Goal: Navigation & Orientation: Find specific page/section

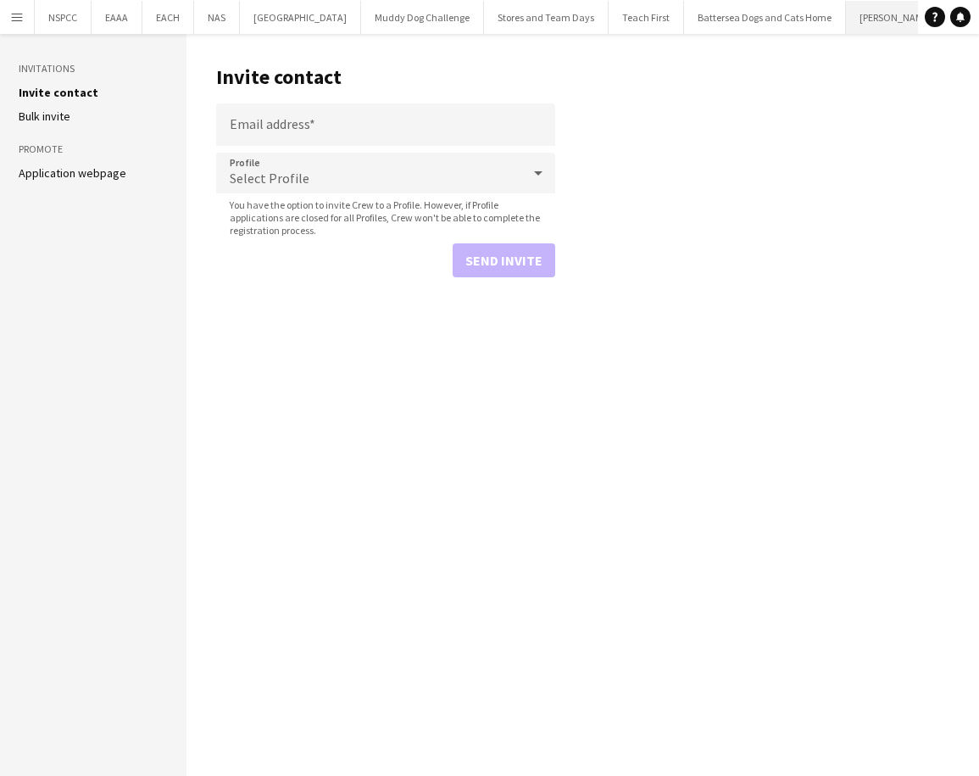
scroll to position [0, 438]
click at [639, 25] on button "Alzheimer's Society Close" at bounding box center [650, 17] width 113 height 33
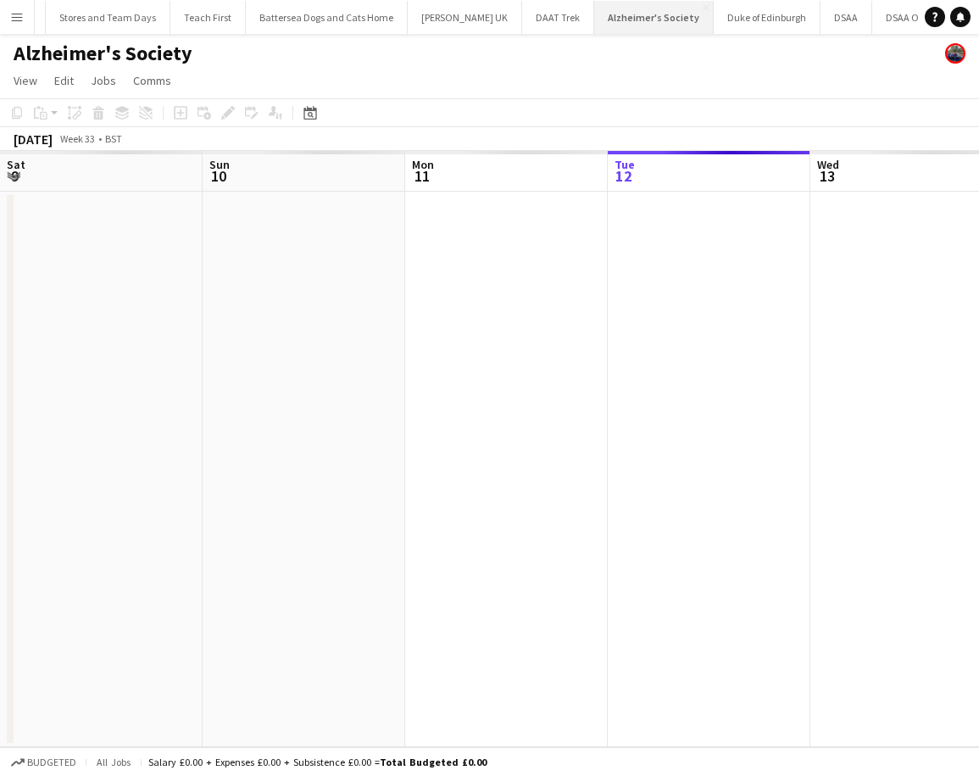
scroll to position [0, 405]
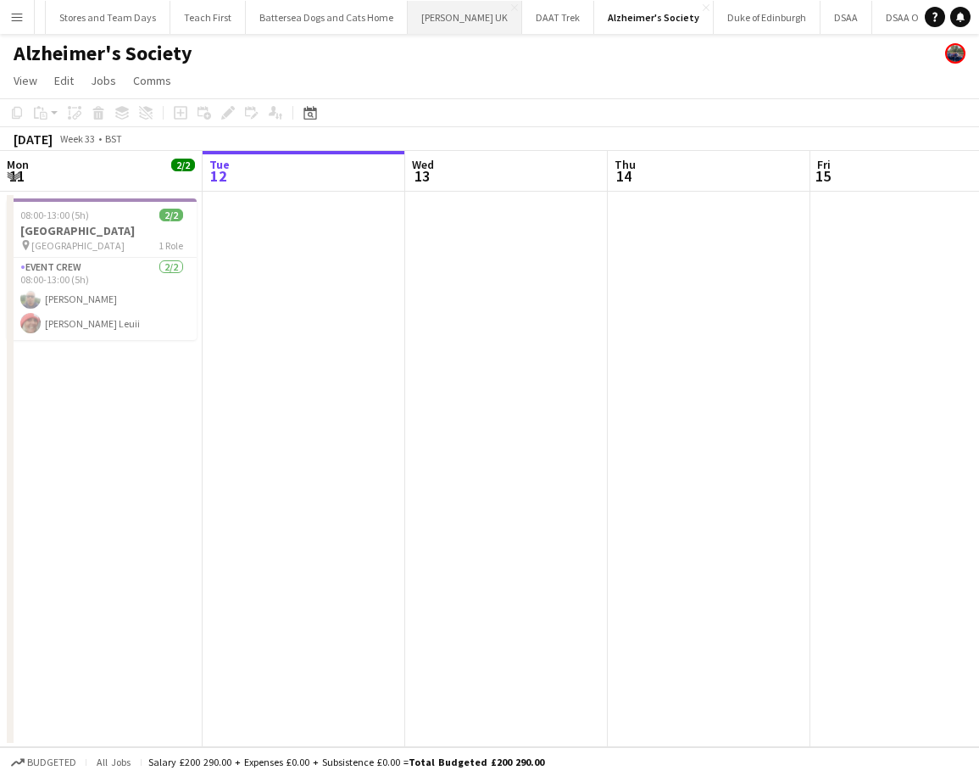
click at [448, 24] on button "[PERSON_NAME] UK Close" at bounding box center [465, 17] width 114 height 33
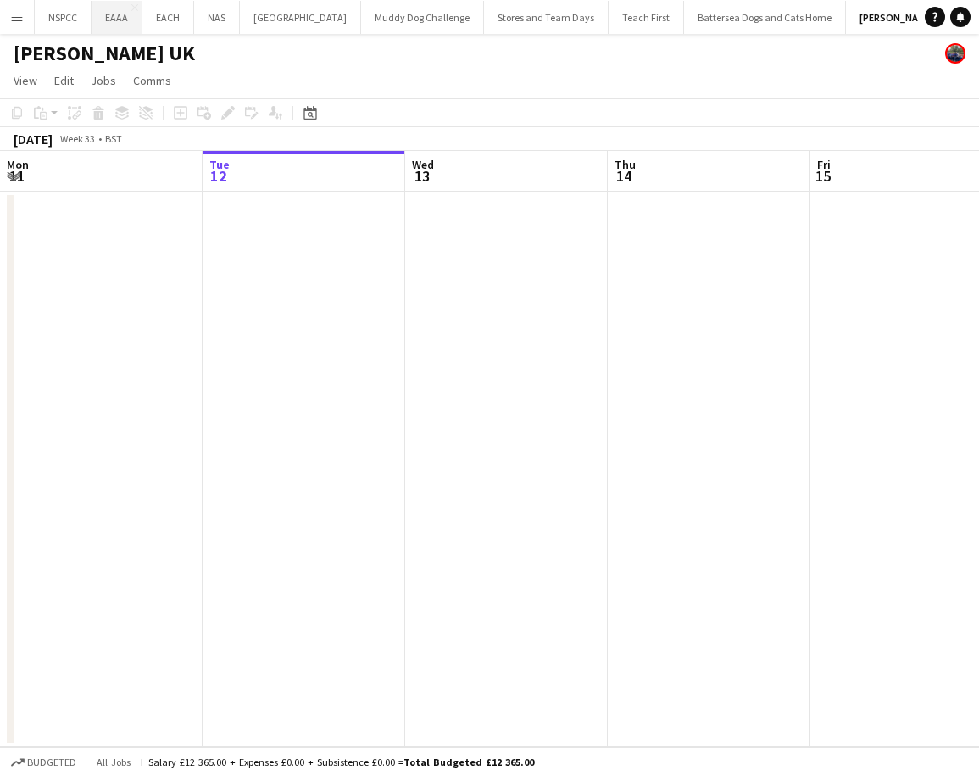
click at [127, 25] on button "EAAA Close" at bounding box center [117, 17] width 51 height 33
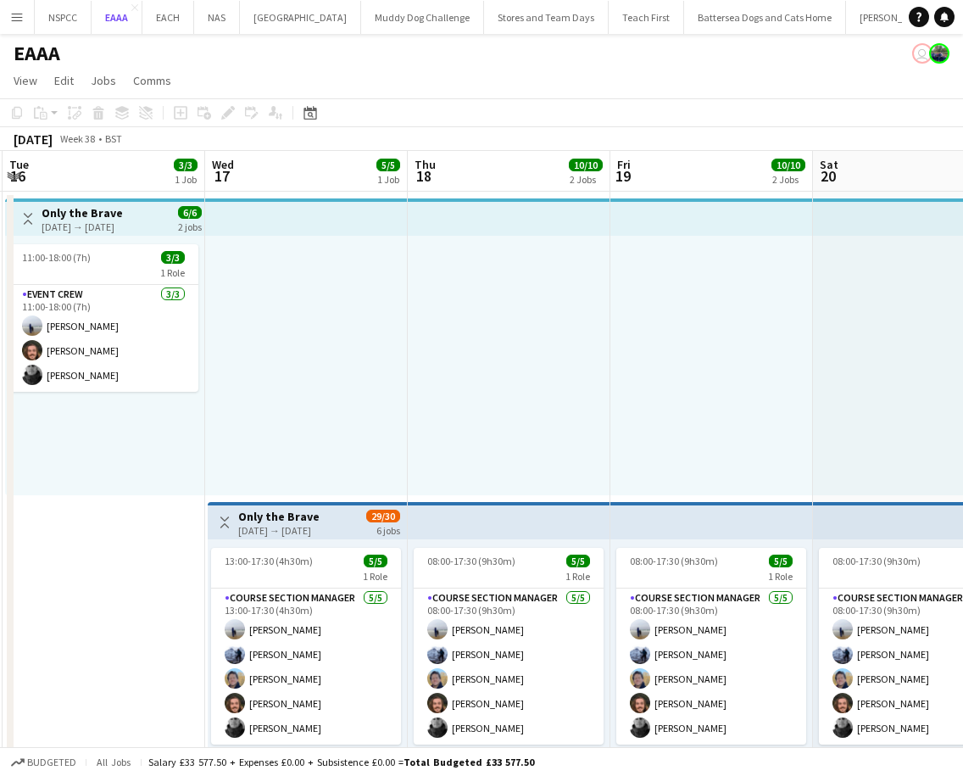
scroll to position [0, 379]
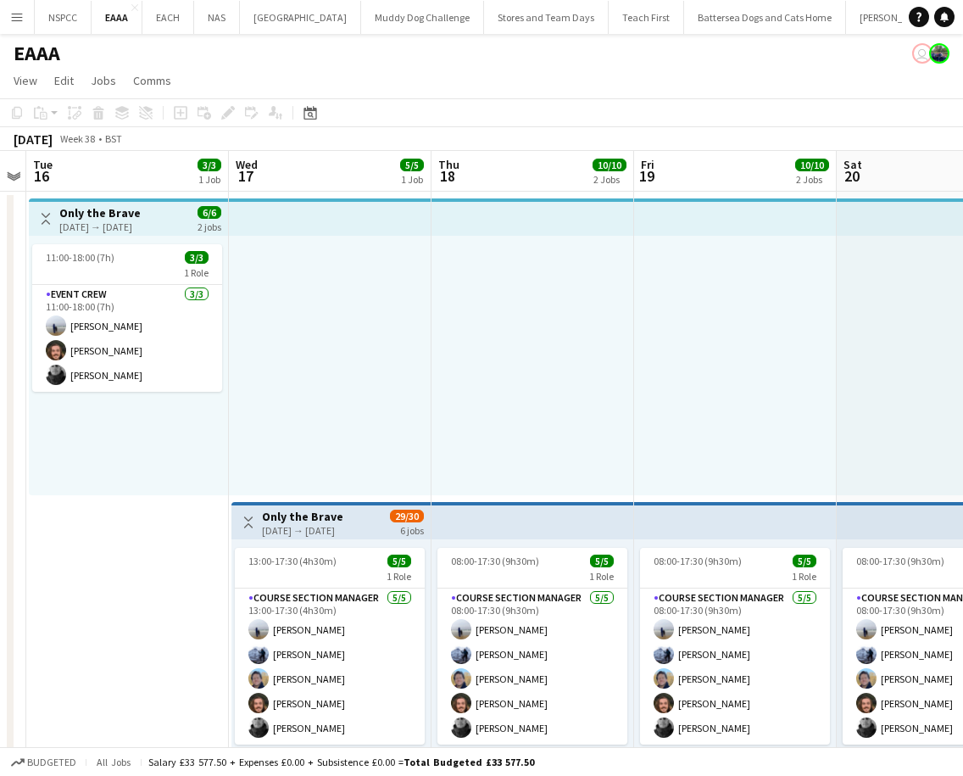
click at [593, 330] on div at bounding box center [532, 365] width 203 height 259
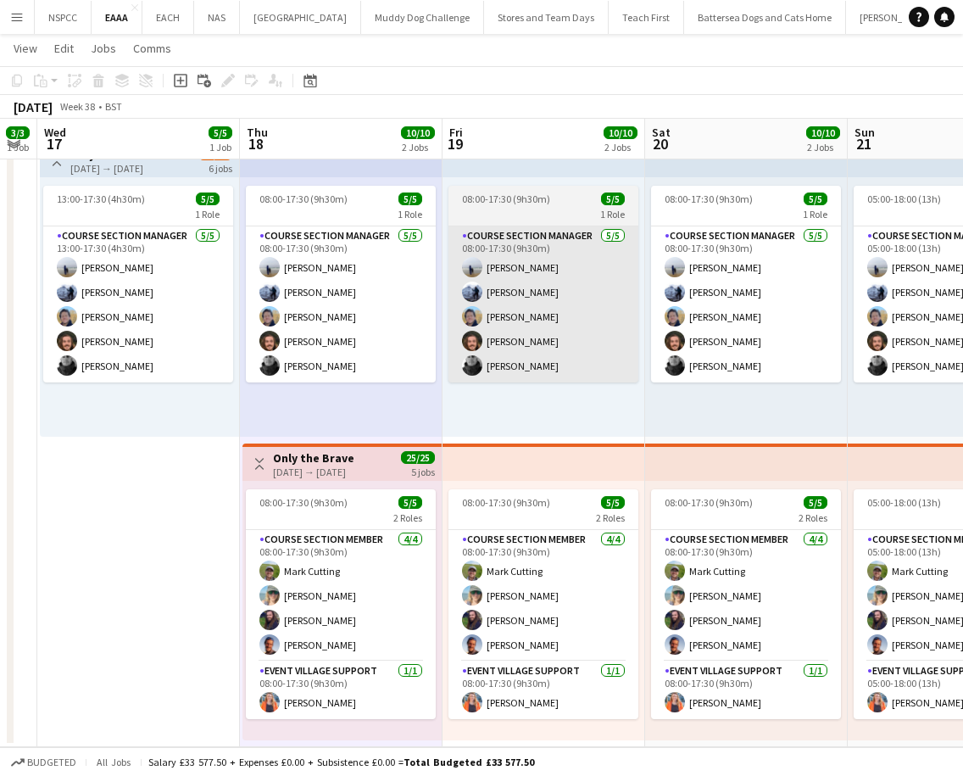
scroll to position [0, 570]
